Goal: Task Accomplishment & Management: Manage account settings

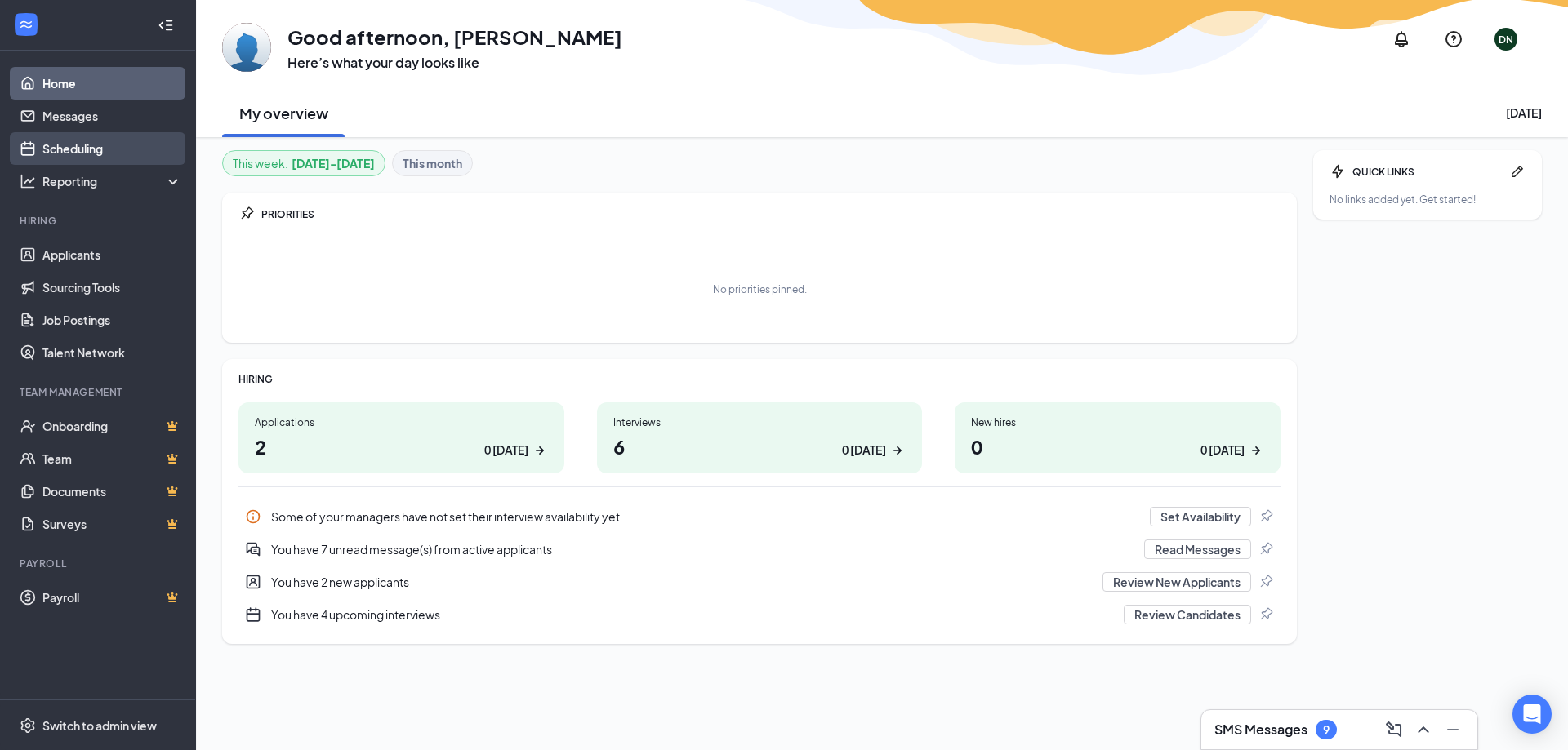
click at [88, 143] on link "Scheduling" at bounding box center [112, 148] width 140 height 33
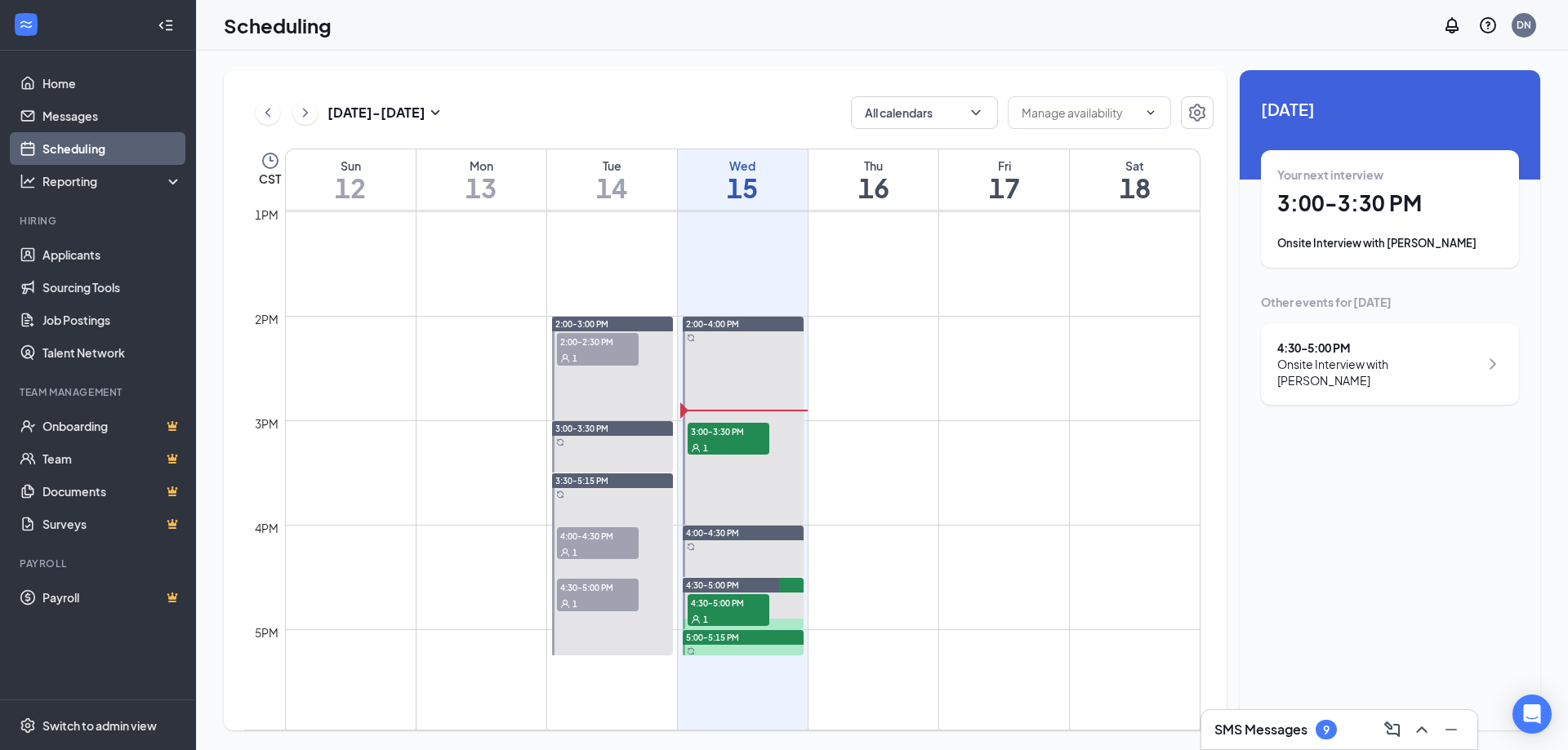
scroll to position [1456, 0]
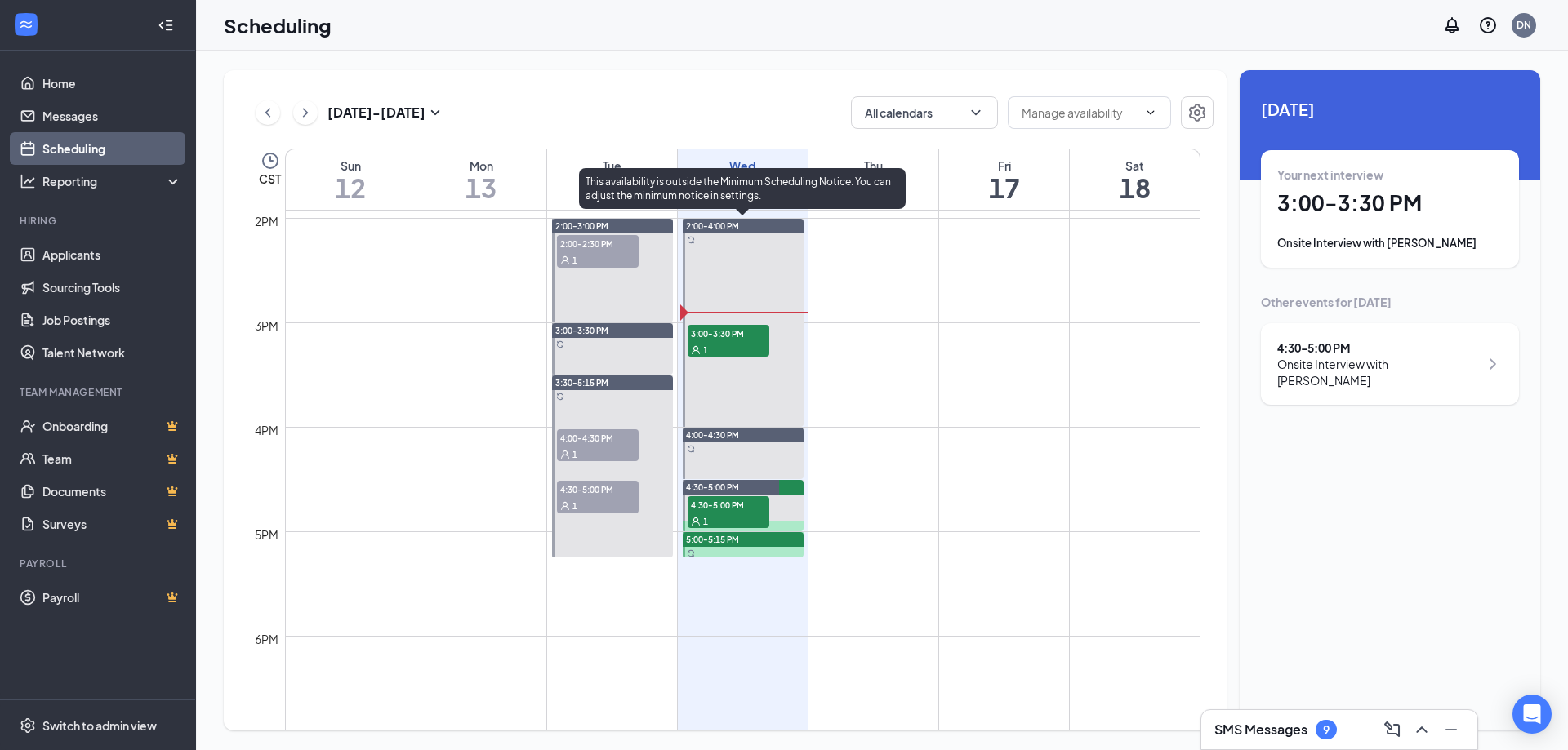
click at [726, 334] on span "3:00-3:30 PM" at bounding box center [728, 333] width 82 height 16
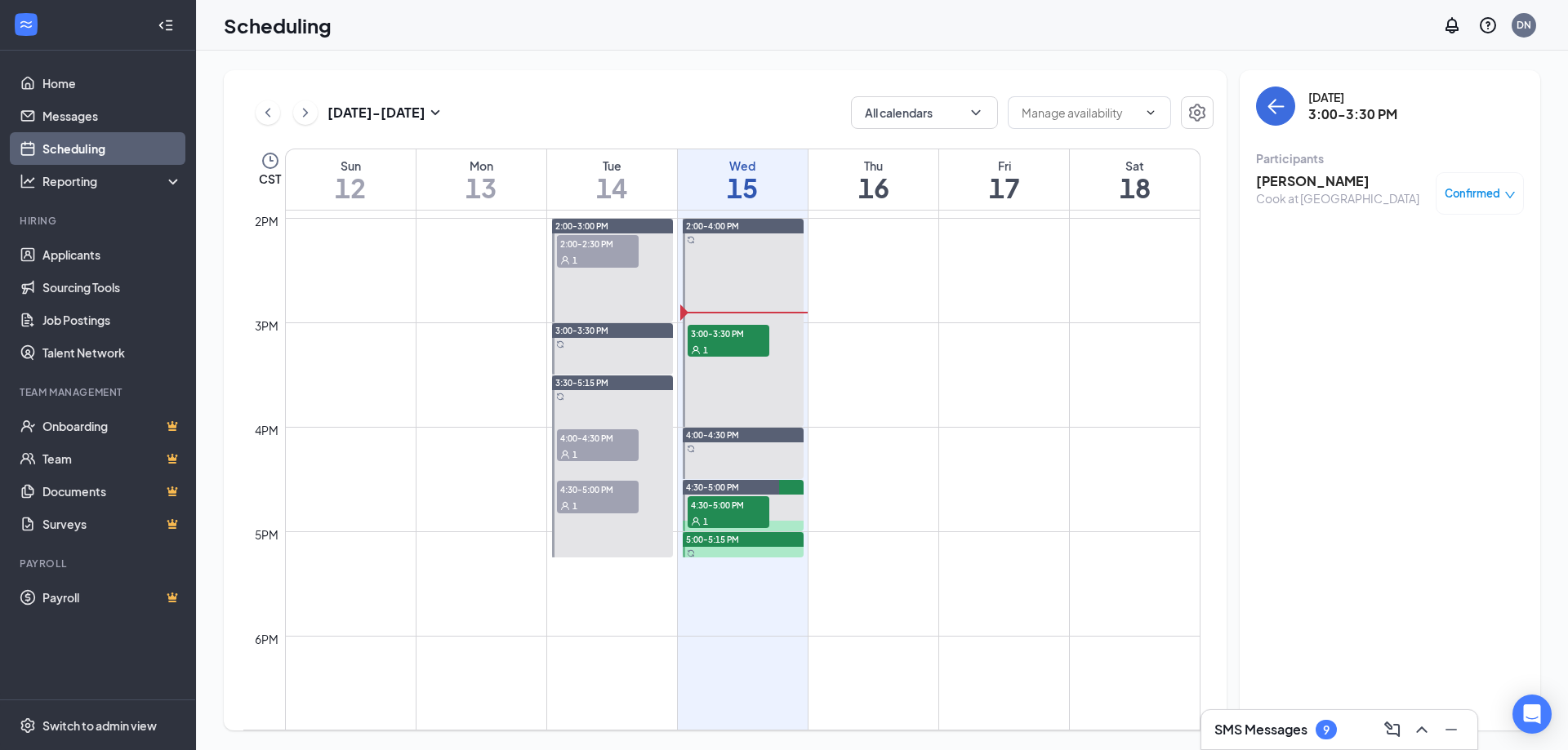
click at [1314, 184] on h3 "[PERSON_NAME]" at bounding box center [1338, 181] width 163 height 18
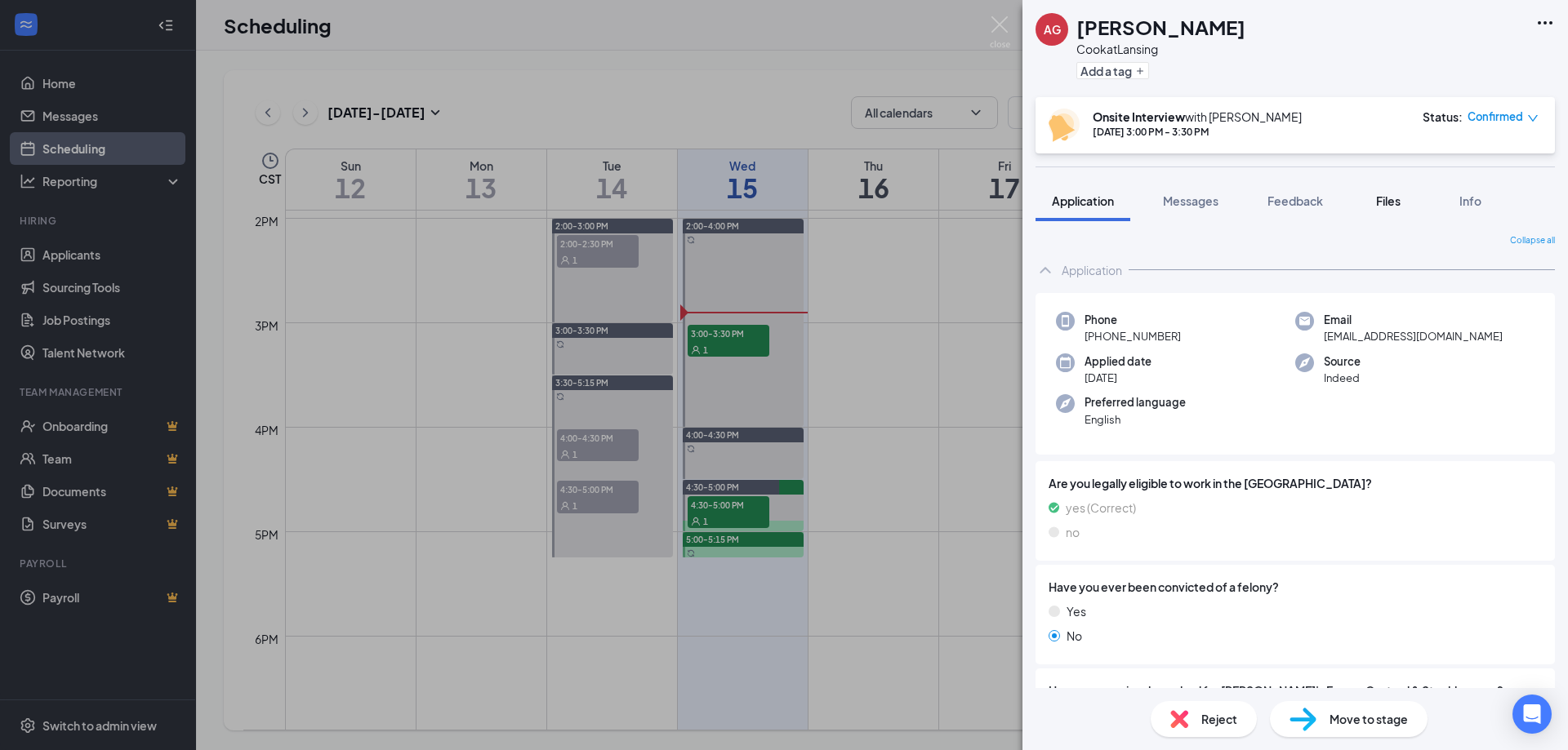
click at [1391, 205] on span "Files" at bounding box center [1388, 201] width 24 height 14
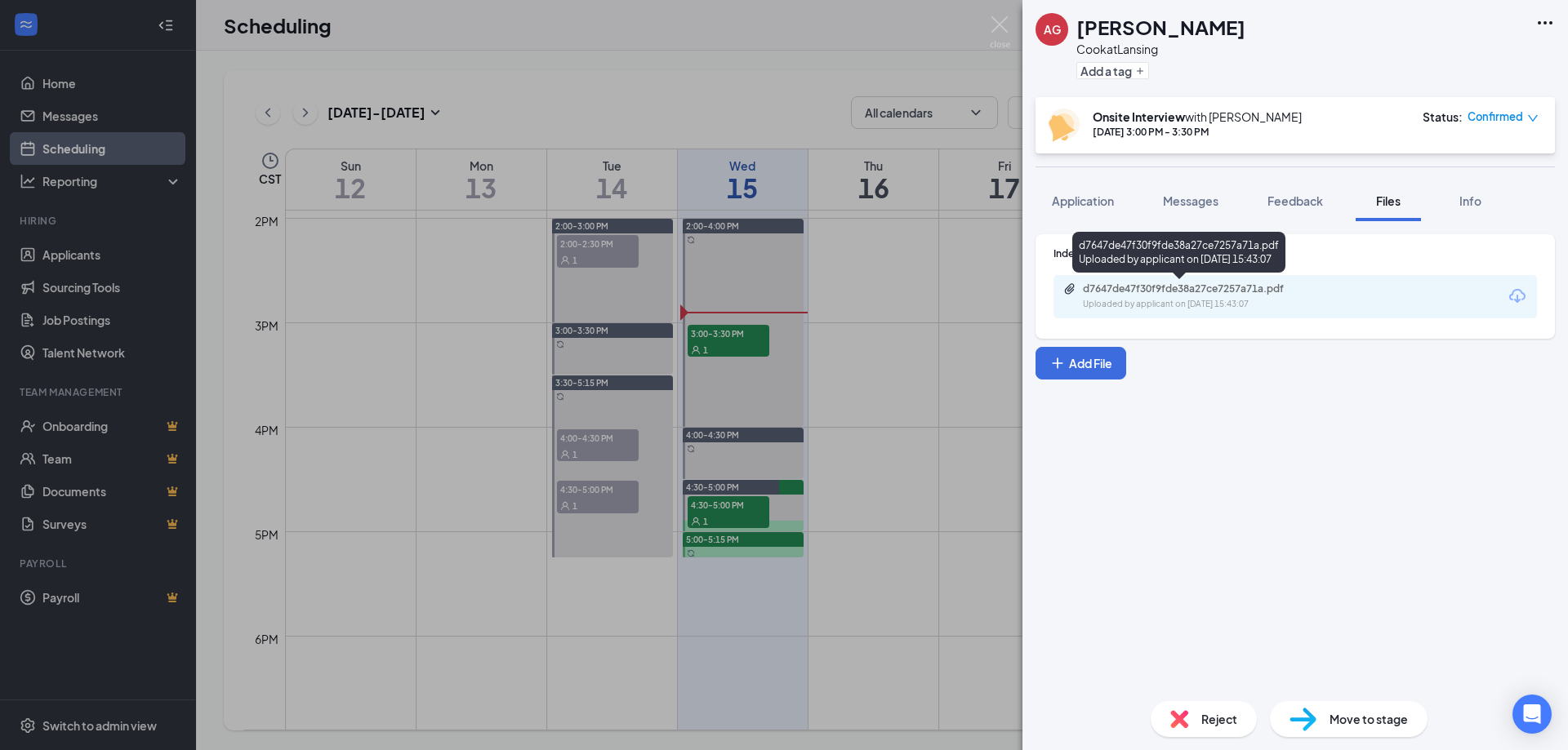
click at [1127, 292] on div "d7647de47f30f9fde38a27ce7257a71a.pdf" at bounding box center [1197, 289] width 229 height 13
